Goal: Task Accomplishment & Management: Use online tool/utility

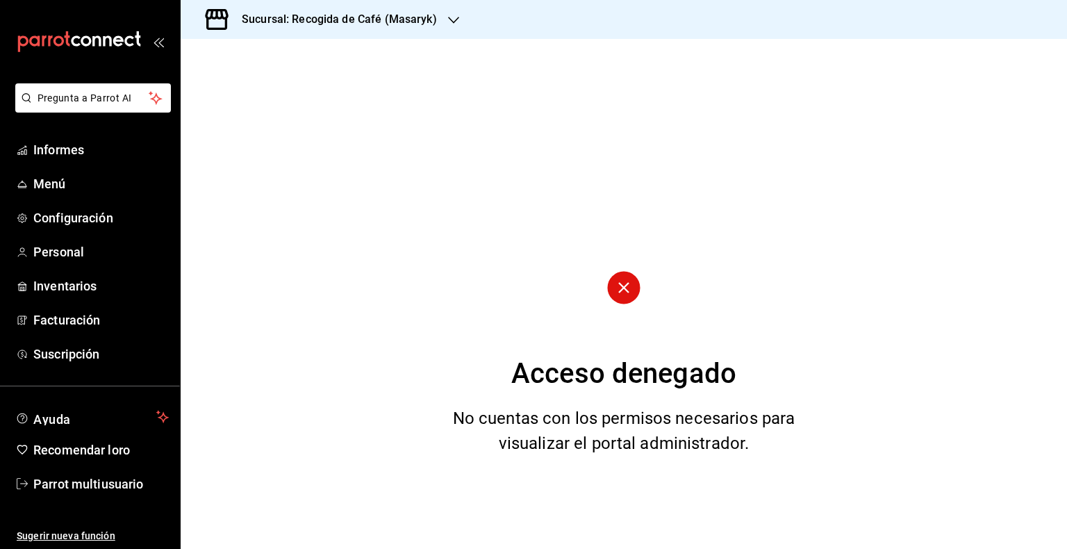
click at [452, 17] on icon "button" at bounding box center [453, 20] width 11 height 11
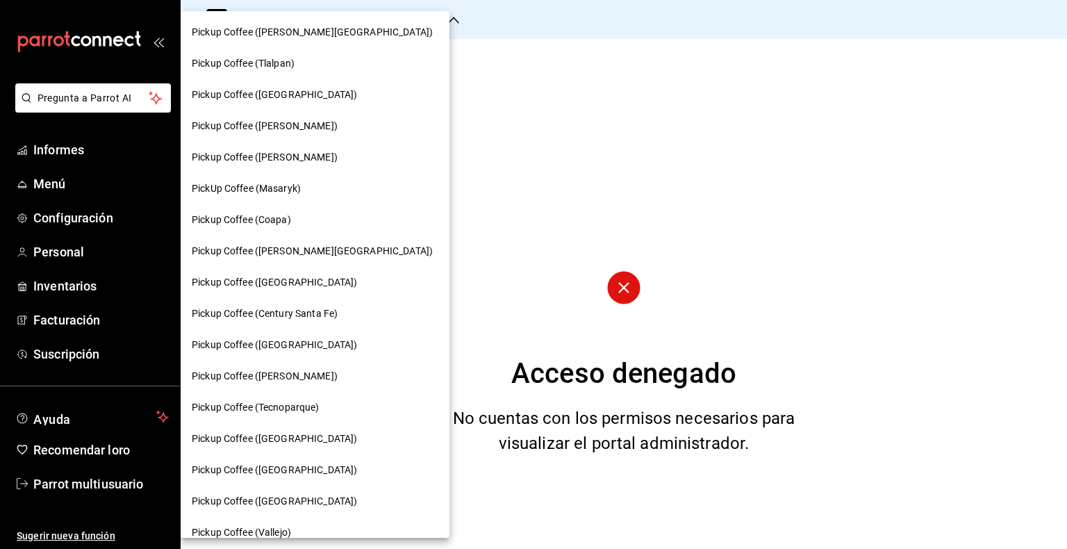
click at [447, 21] on div at bounding box center [533, 274] width 1067 height 549
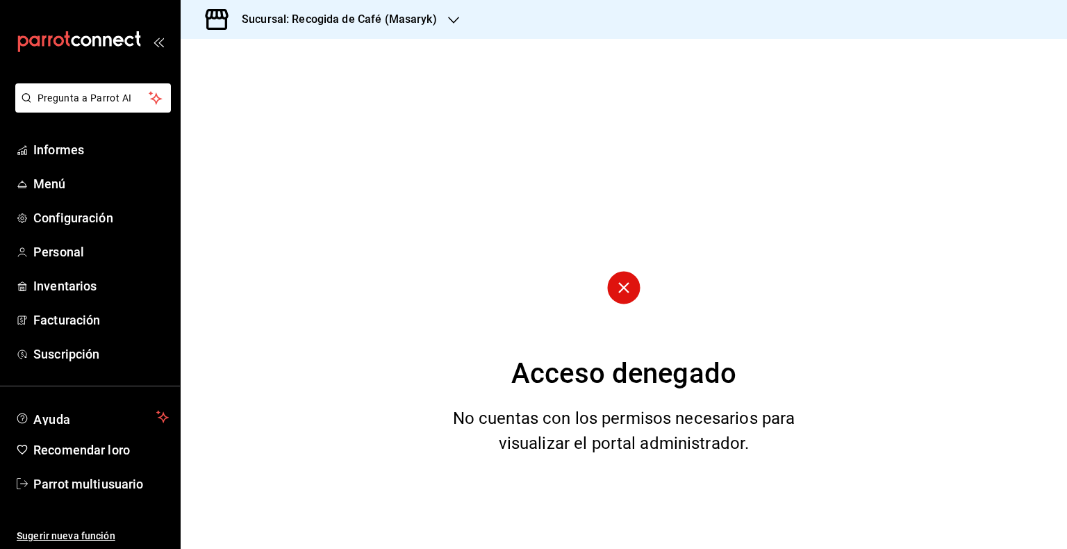
click at [448, 21] on icon "button" at bounding box center [453, 20] width 11 height 11
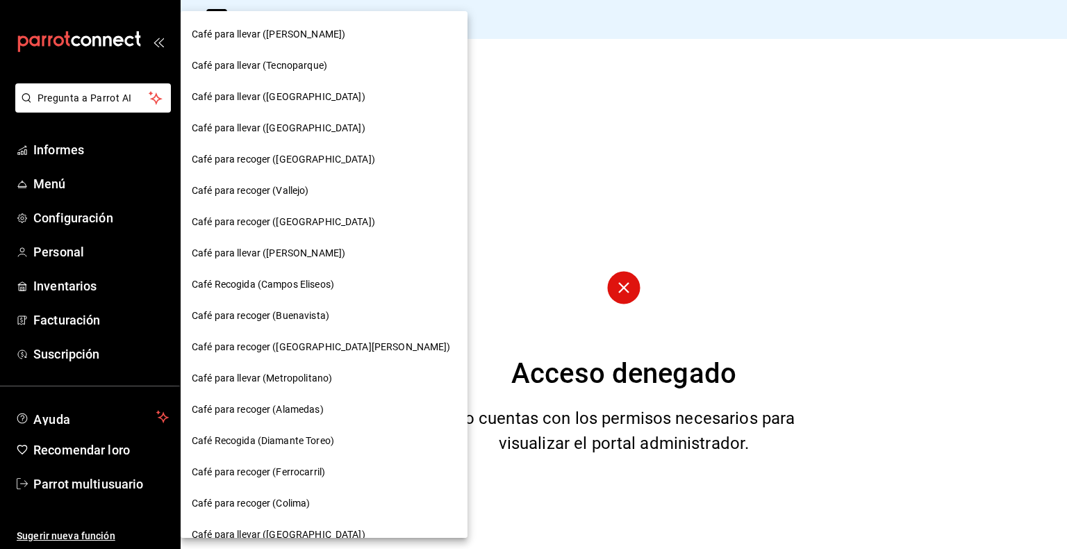
scroll to position [345, 0]
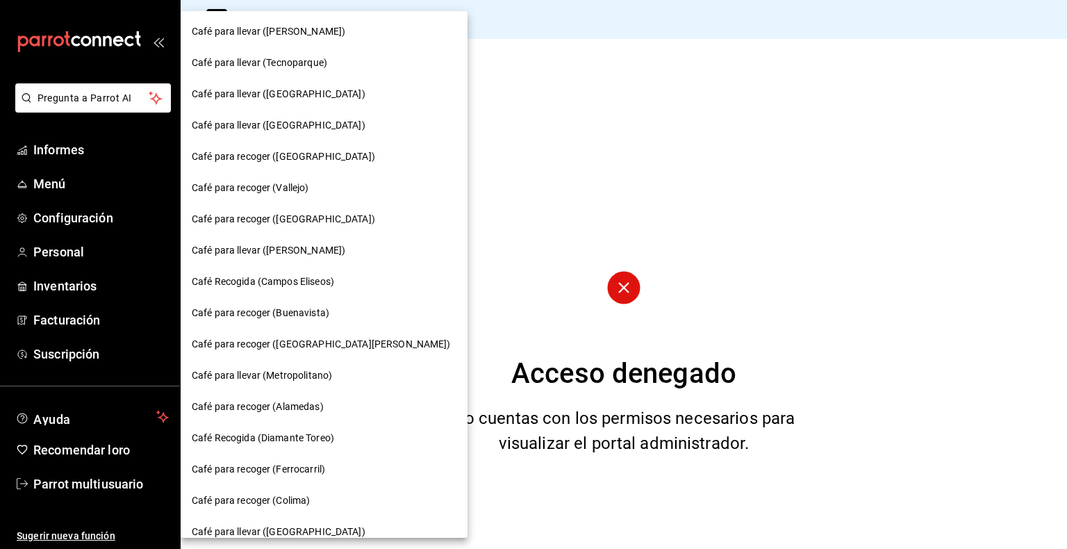
drag, startPoint x: 400, startPoint y: 376, endPoint x: 390, endPoint y: 223, distance: 153.1
click at [390, 223] on div "Café para recoger (Quintana Roo) Café para llevar (Tlalpan) Café para recoger (…" at bounding box center [533, 274] width 1067 height 549
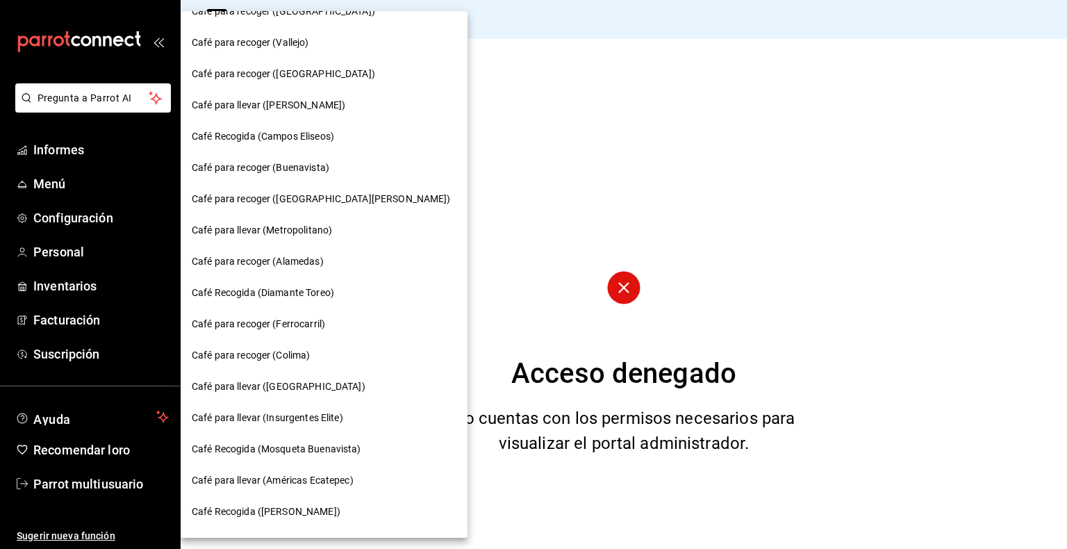
scroll to position [495, 0]
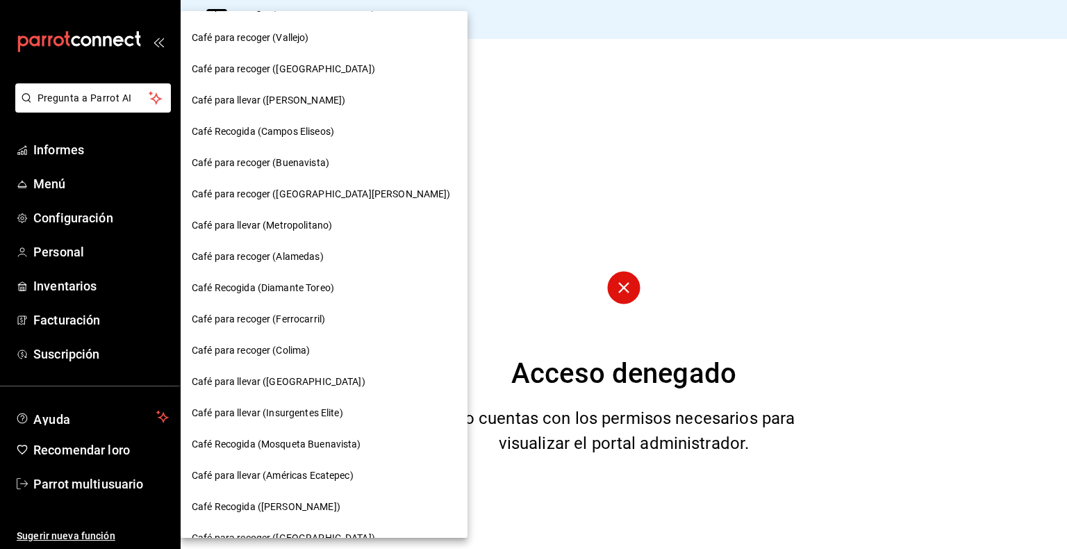
click at [289, 372] on div "Café para llevar (Montevideo)" at bounding box center [324, 381] width 287 height 31
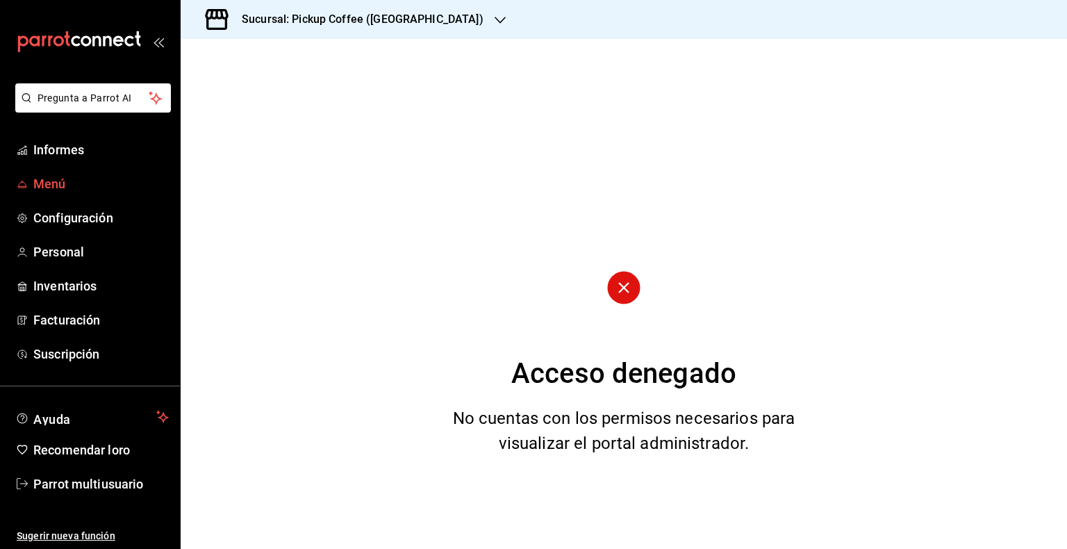
click at [50, 189] on font "Menú" at bounding box center [49, 183] width 33 height 15
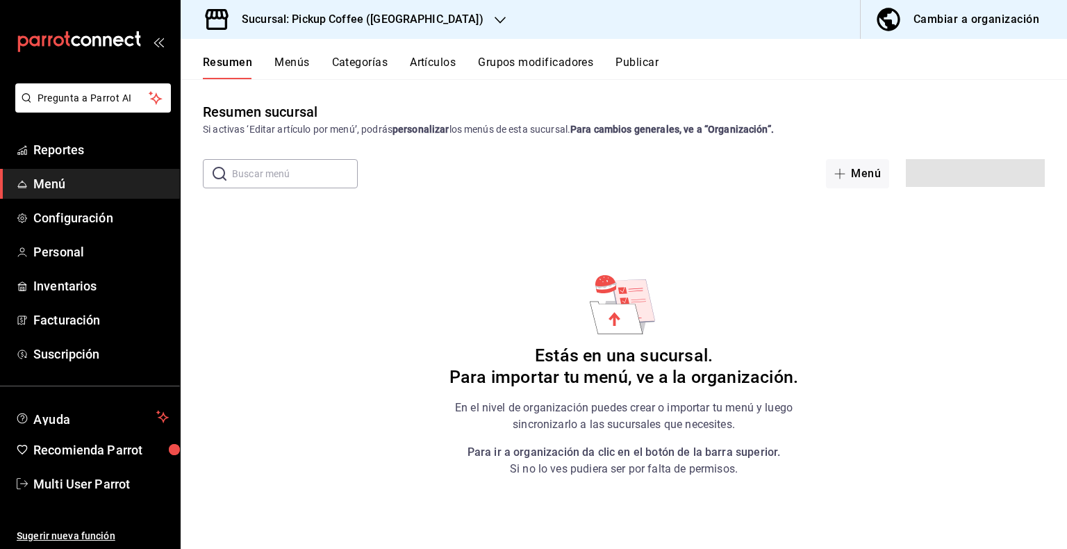
click at [50, 189] on span "Menú" at bounding box center [100, 183] width 135 height 19
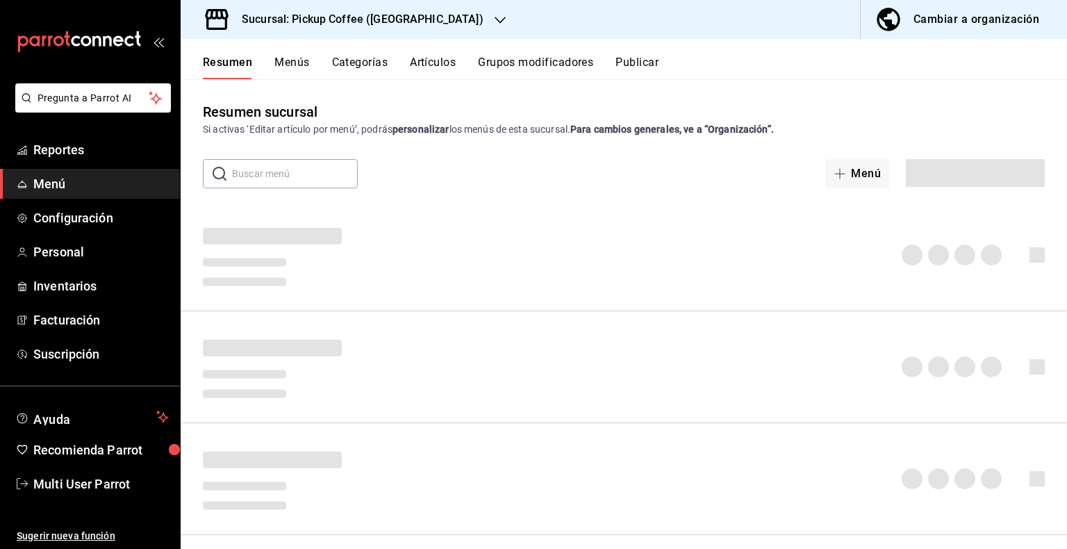
click at [224, 65] on button "Resumen" at bounding box center [227, 68] width 49 height 24
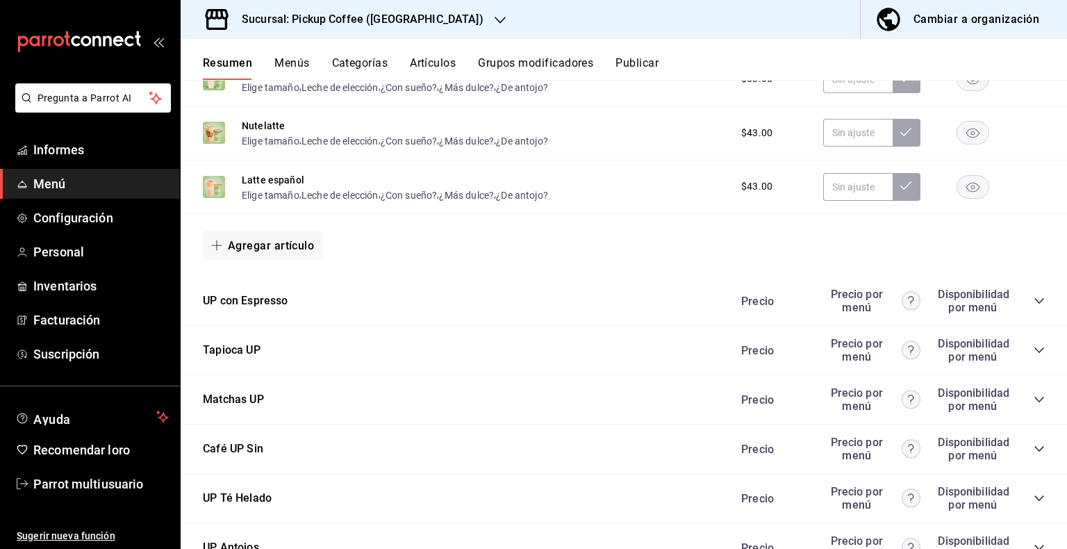
scroll to position [737, 0]
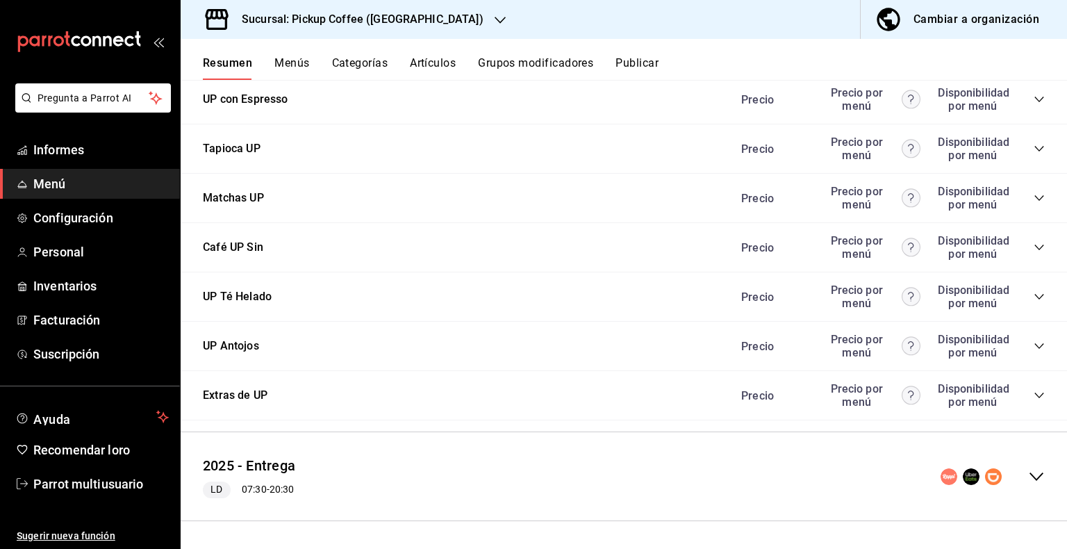
click at [1028, 480] on icon "colapsar-fila-del-menú" at bounding box center [1036, 476] width 17 height 17
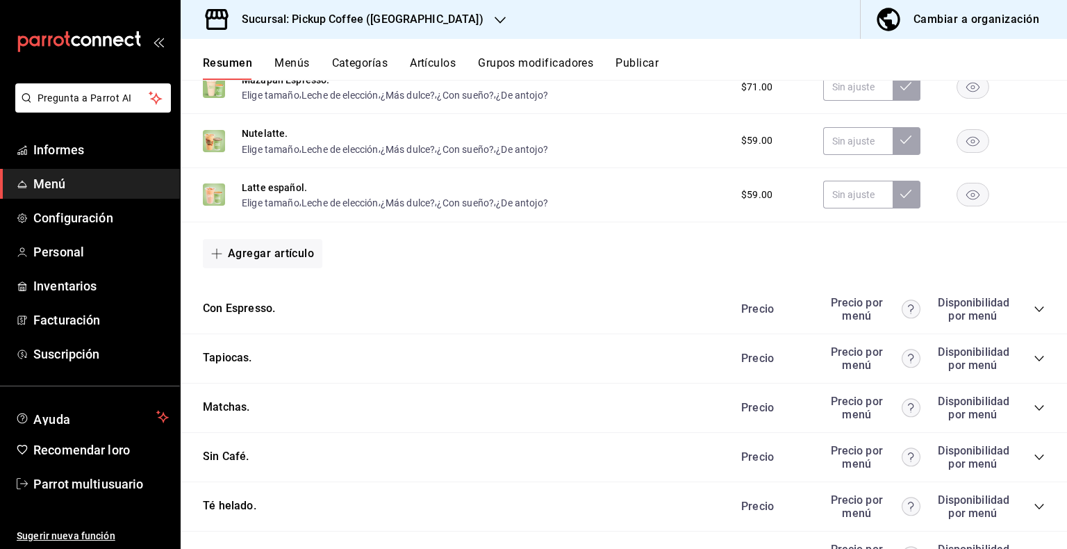
scroll to position [1551, 0]
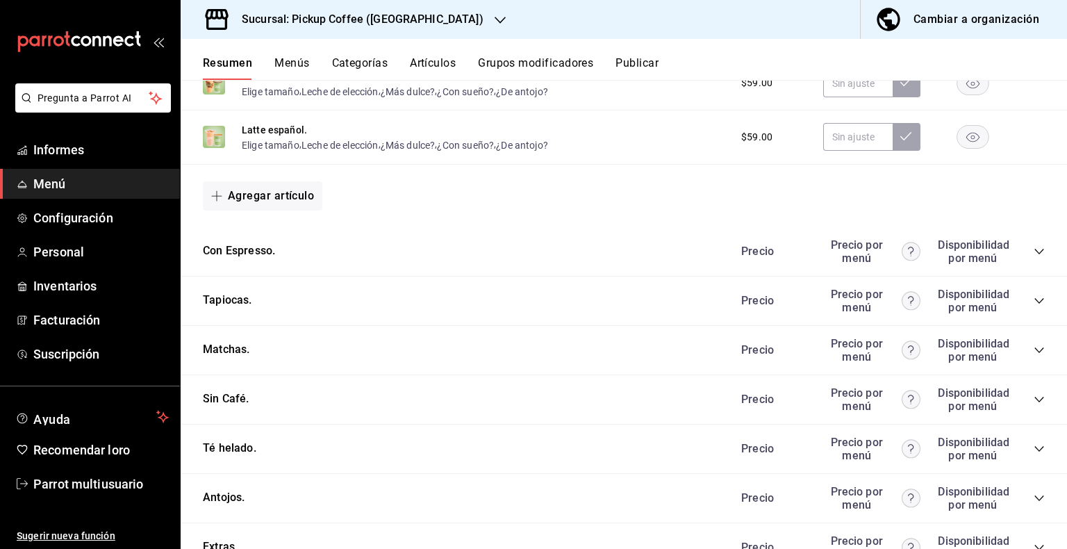
click at [1034, 306] on icon "colapsar-categoría-fila" at bounding box center [1039, 300] width 11 height 11
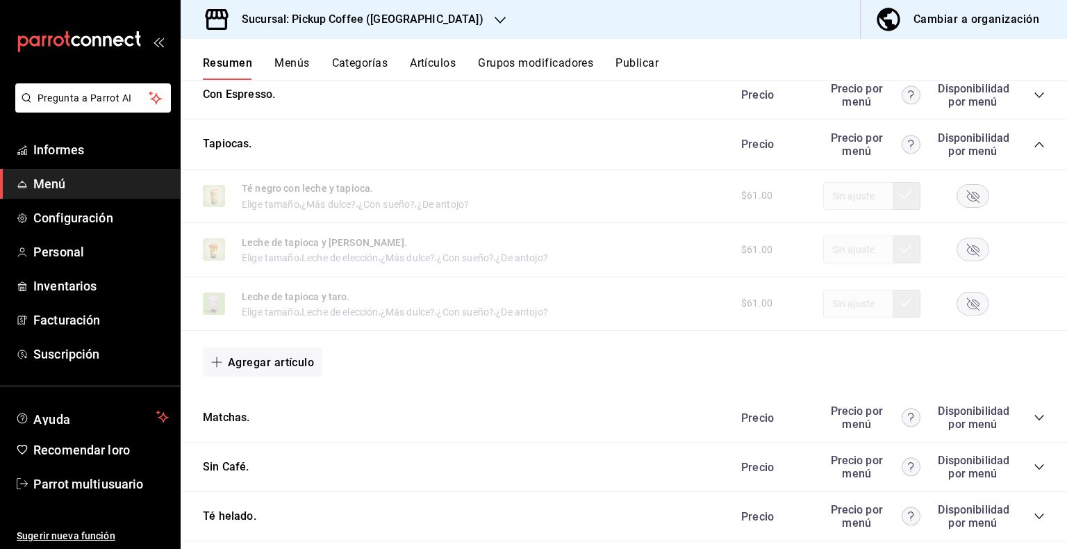
scroll to position [1844, 0]
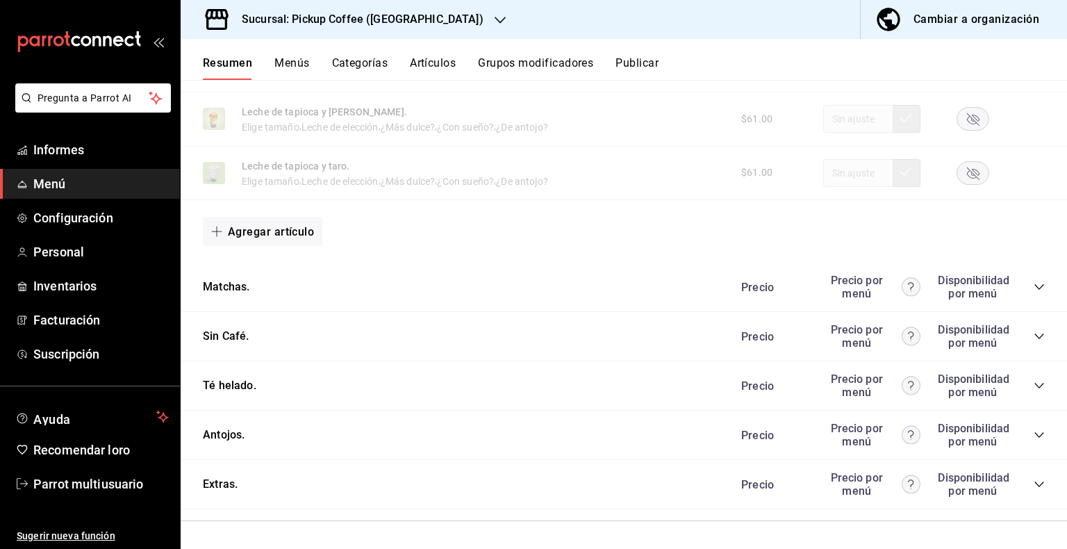
click at [1034, 482] on icon "colapsar-categoría-fila" at bounding box center [1039, 484] width 11 height 11
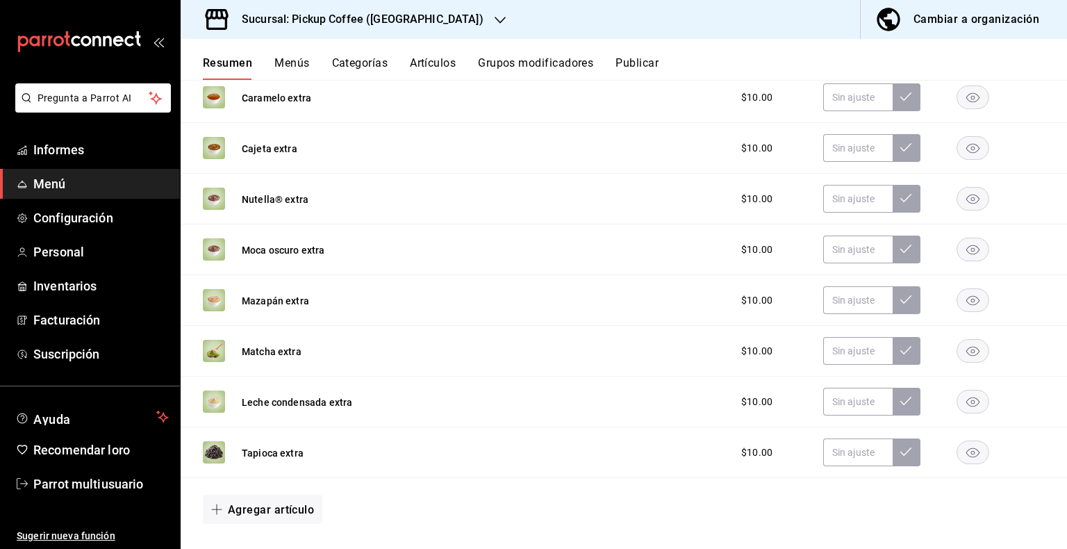
scroll to position [2384, 0]
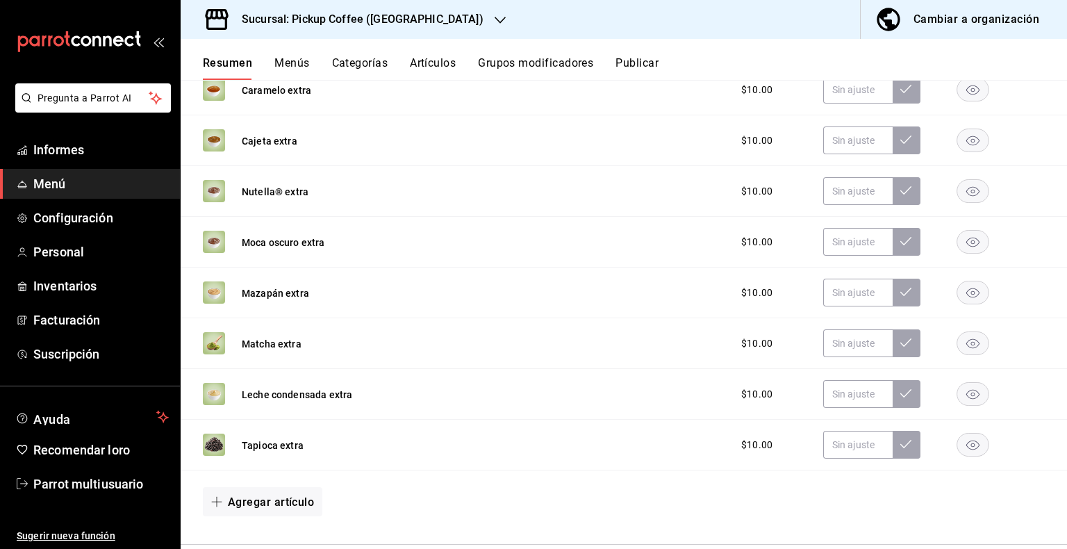
click at [966, 450] on icon "button" at bounding box center [972, 446] width 13 height 10
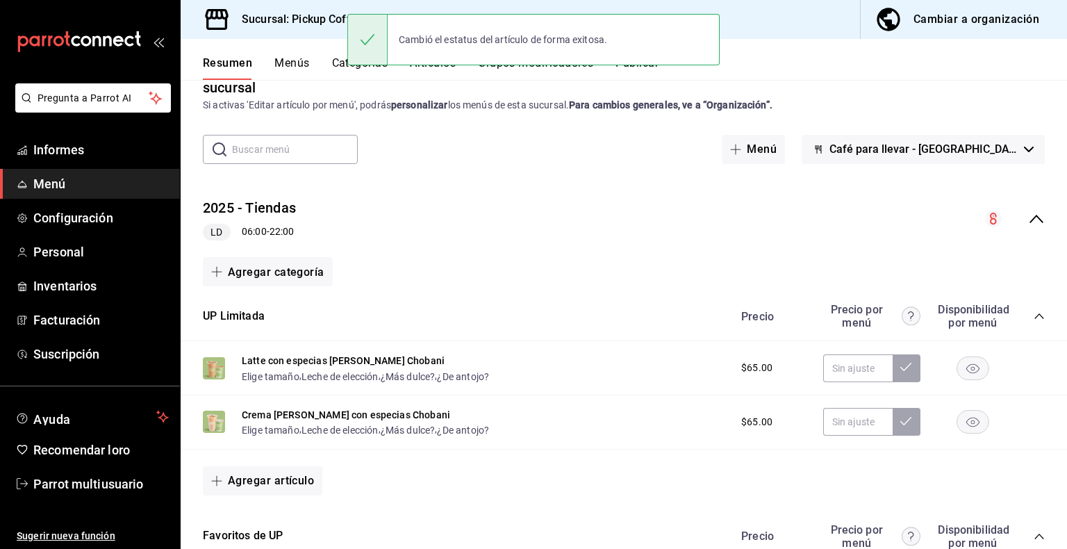
scroll to position [0, 0]
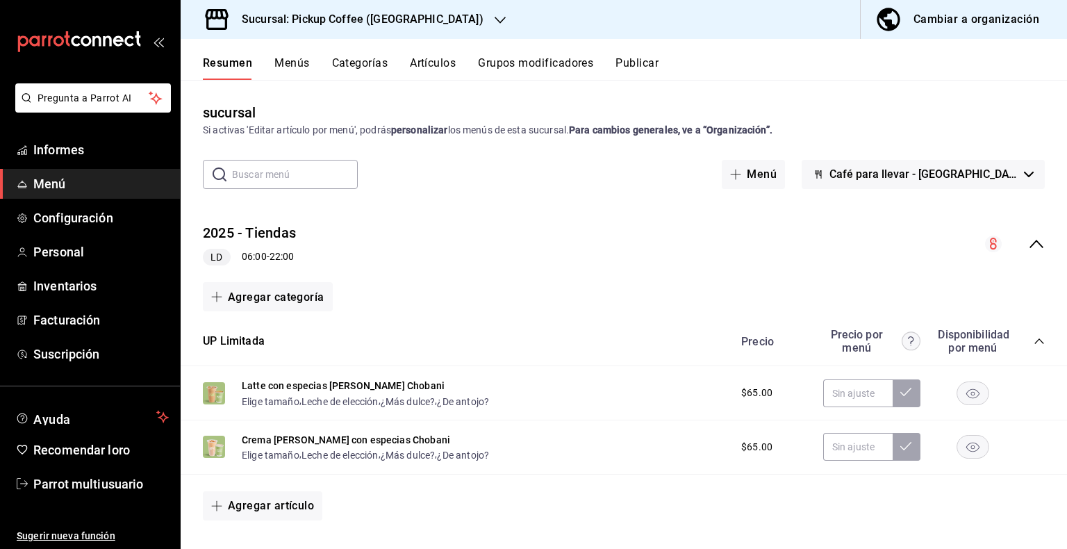
click at [645, 60] on font "Publicar" at bounding box center [637, 62] width 43 height 13
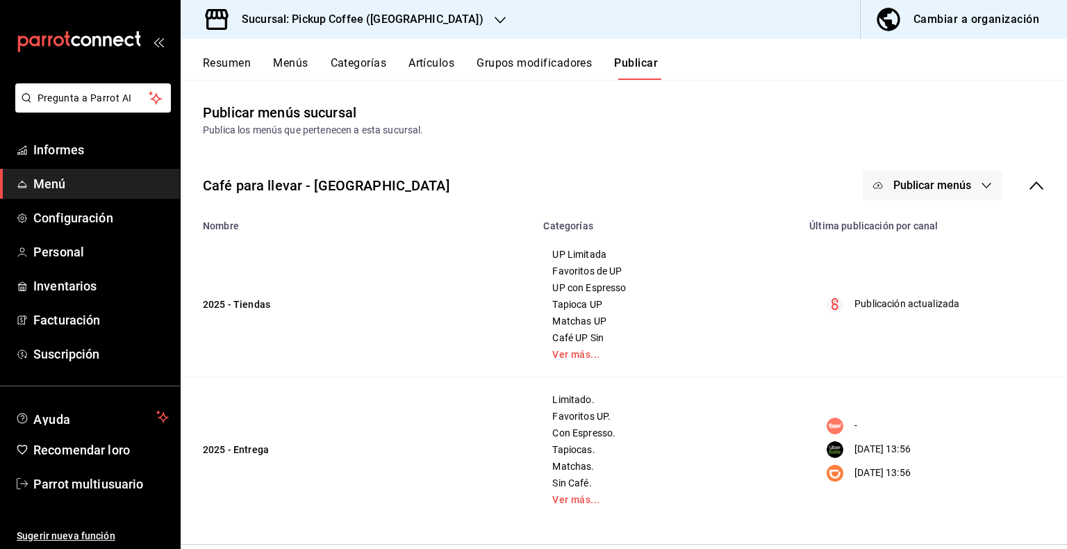
click at [981, 182] on icon "button" at bounding box center [986, 185] width 11 height 11
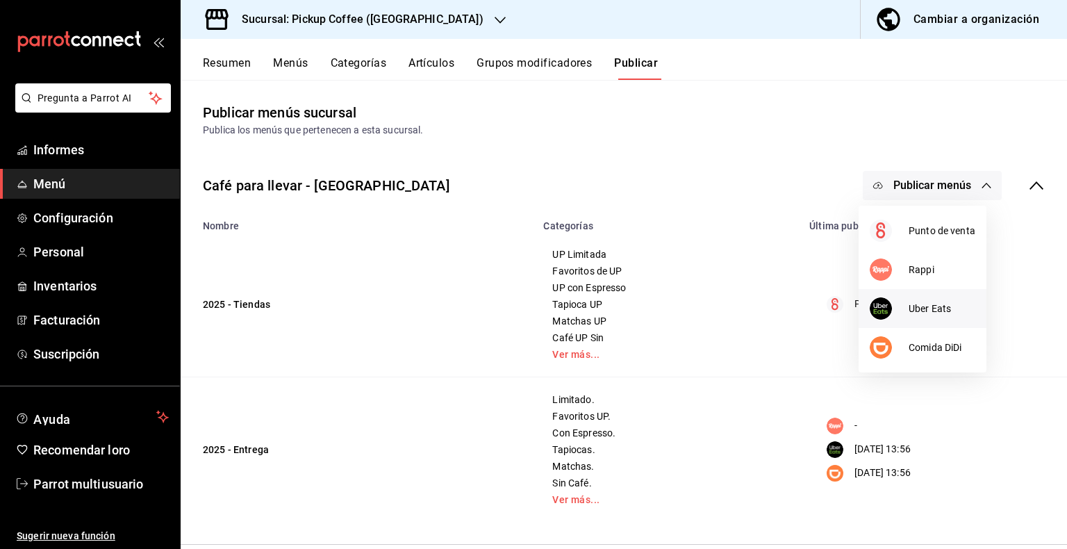
click at [922, 308] on font "Uber Eats" at bounding box center [930, 308] width 42 height 11
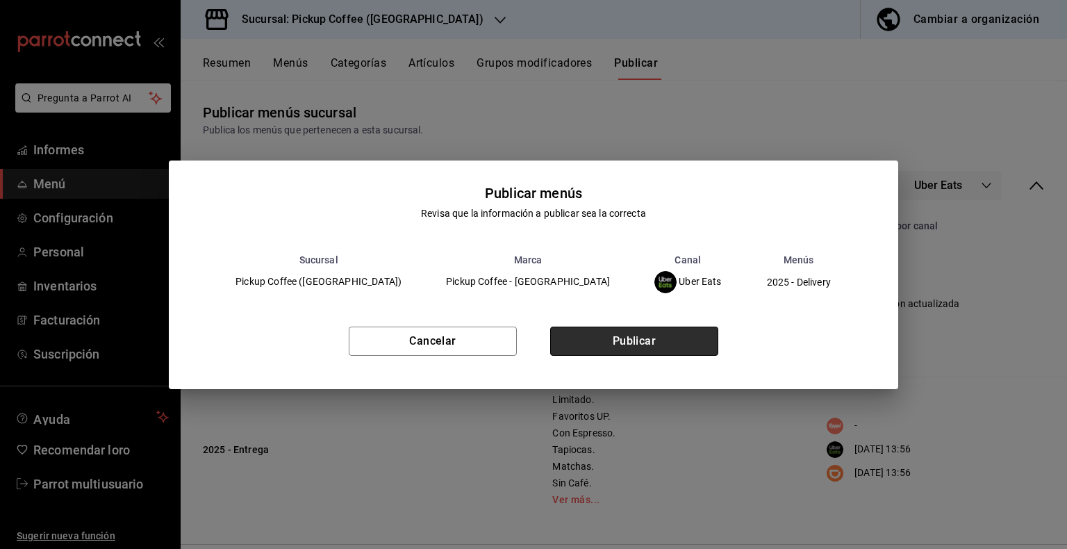
click at [663, 346] on button "Publicar" at bounding box center [634, 341] width 168 height 29
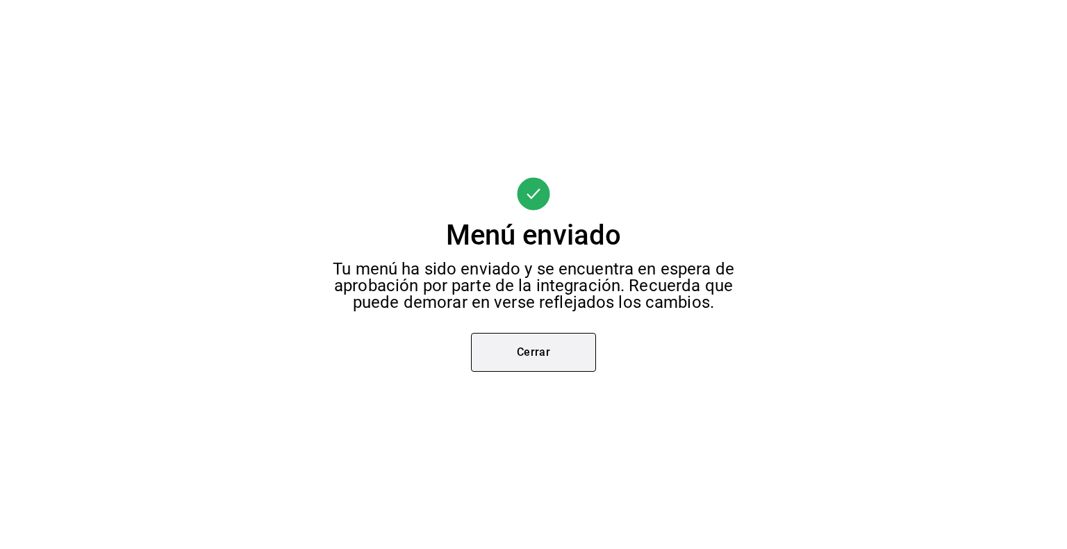
click at [546, 349] on button "Cerrar" at bounding box center [533, 352] width 125 height 39
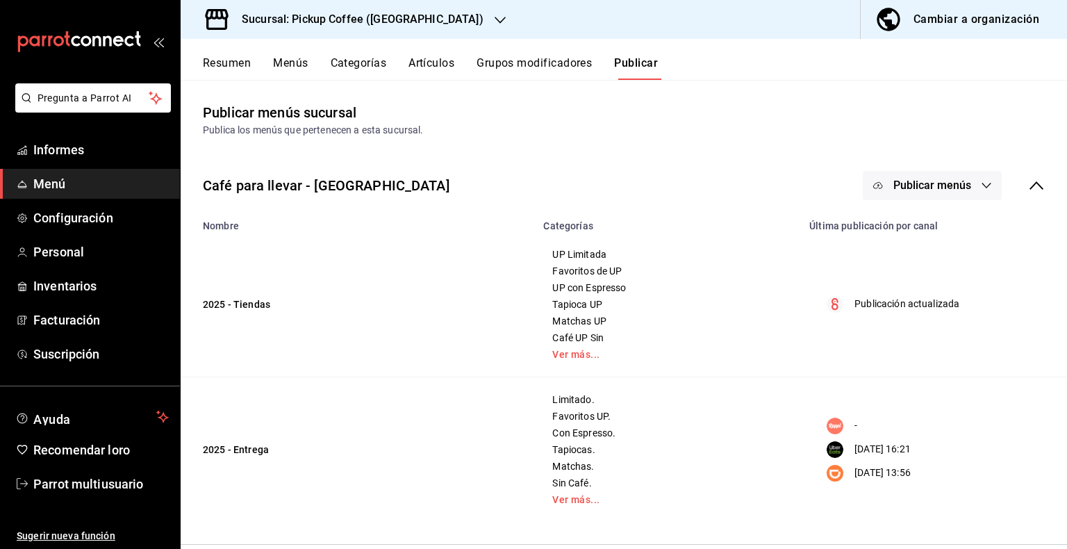
click at [981, 188] on icon "button" at bounding box center [986, 185] width 11 height 11
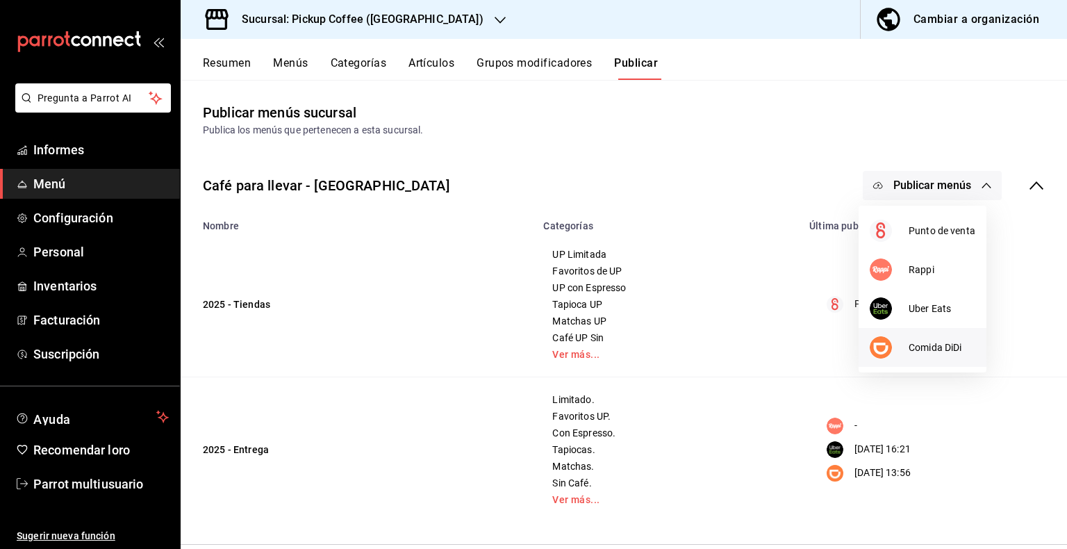
click at [921, 348] on font "Comida DiDi" at bounding box center [935, 347] width 53 height 11
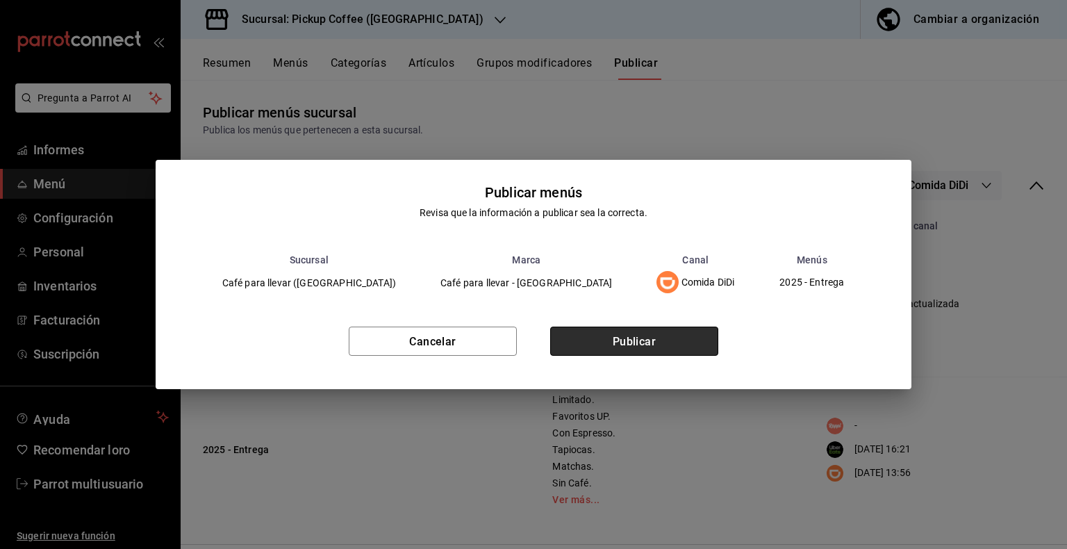
click at [641, 345] on font "Publicar" at bounding box center [635, 341] width 44 height 13
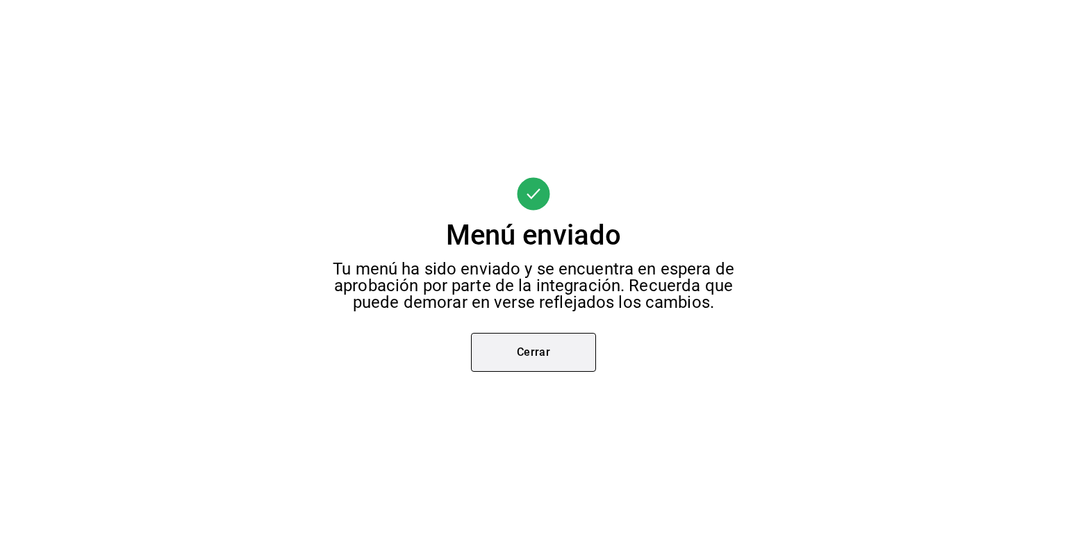
click at [548, 370] on button "Cerrar" at bounding box center [533, 352] width 125 height 39
